Goal: Find specific page/section: Find specific page/section

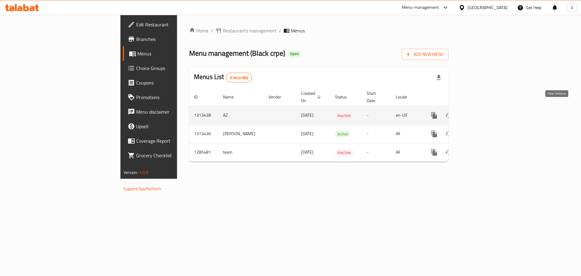
click at [485, 109] on link "enhanced table" at bounding box center [478, 115] width 15 height 15
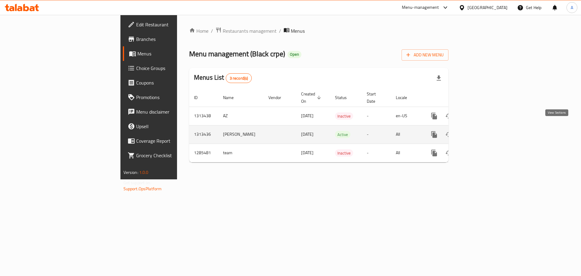
click at [482, 131] on icon "enhanced table" at bounding box center [477, 134] width 7 height 7
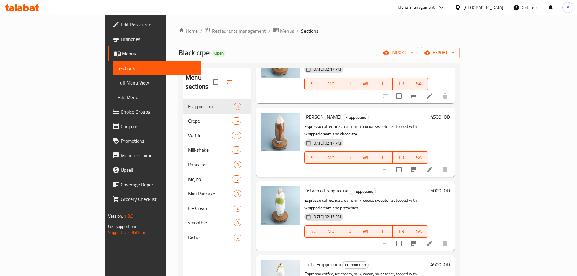
scroll to position [85, 0]
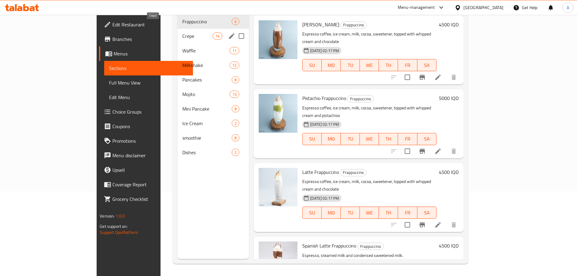
click at [182, 32] on span "Crepe" at bounding box center [197, 35] width 30 height 7
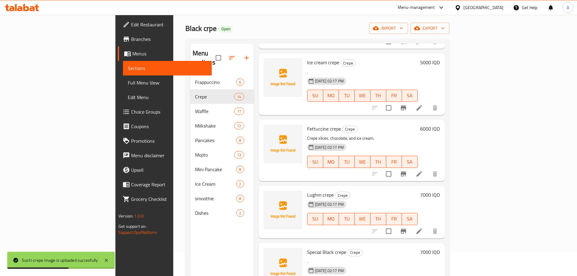
scroll to position [484, 0]
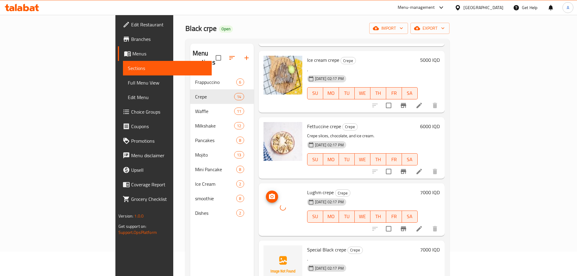
click at [263, 208] on div at bounding box center [282, 207] width 39 height 39
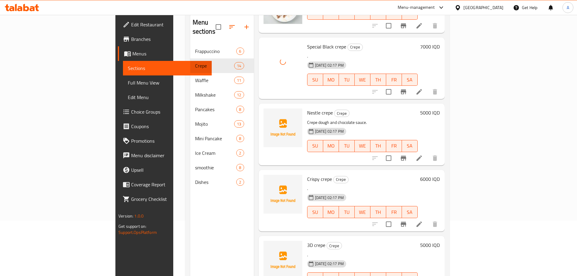
scroll to position [85, 0]
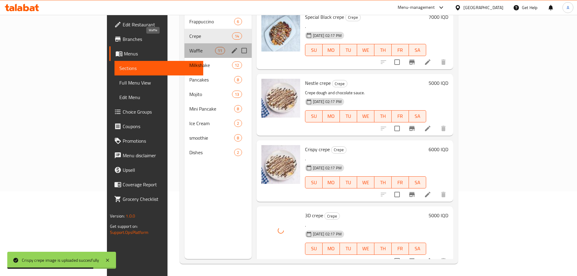
click at [189, 47] on span "Waffle" at bounding box center [202, 50] width 26 height 7
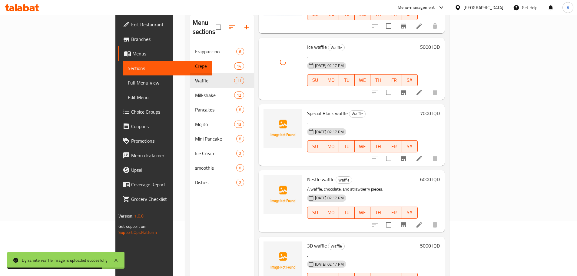
scroll to position [85, 0]
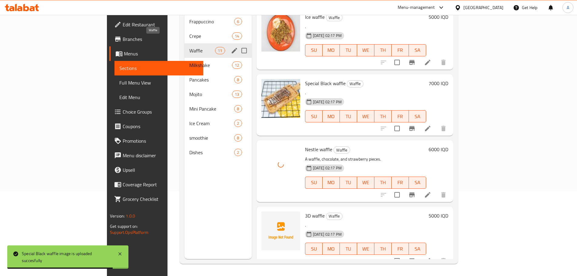
click at [189, 47] on span "Waffle" at bounding box center [202, 50] width 26 height 7
click at [184, 58] on div "Milkshake 12" at bounding box center [217, 65] width 67 height 15
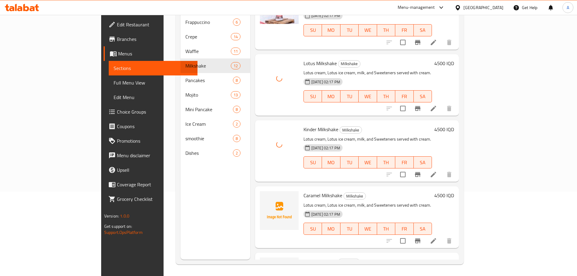
scroll to position [85, 0]
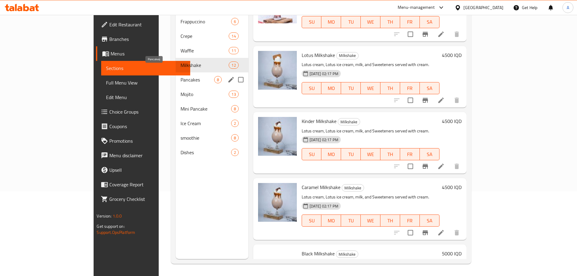
click at [176, 72] on div "Pancakes 8" at bounding box center [212, 79] width 73 height 15
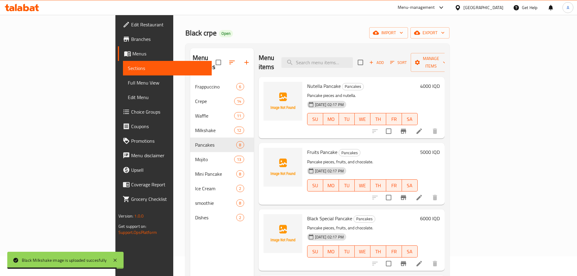
scroll to position [30, 0]
